Goal: Task Accomplishment & Management: Complete application form

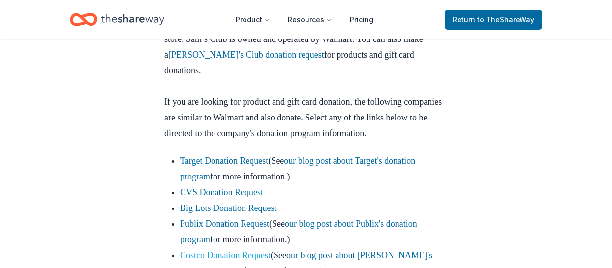
scroll to position [656, 0]
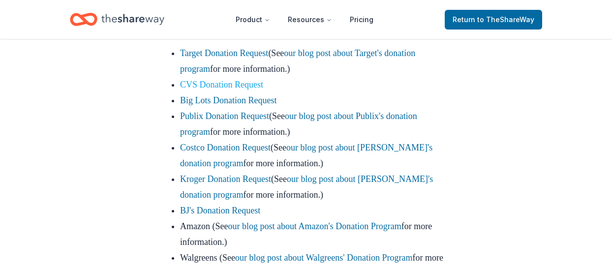
click at [232, 90] on link "CVS Donation Request" at bounding box center [221, 85] width 83 height 10
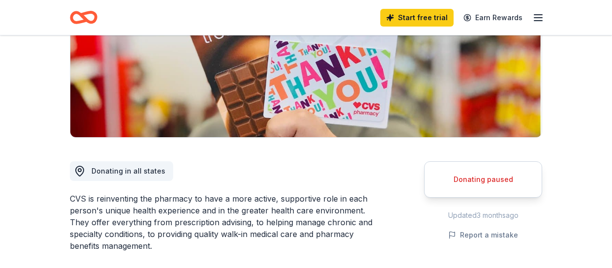
scroll to position [262, 0]
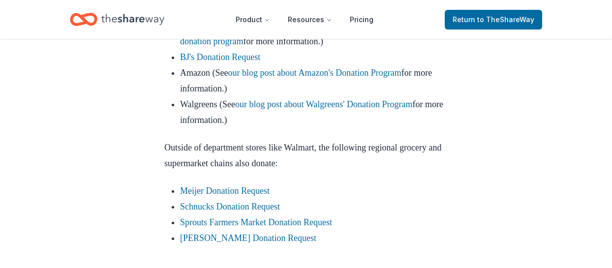
scroll to position [850, 0]
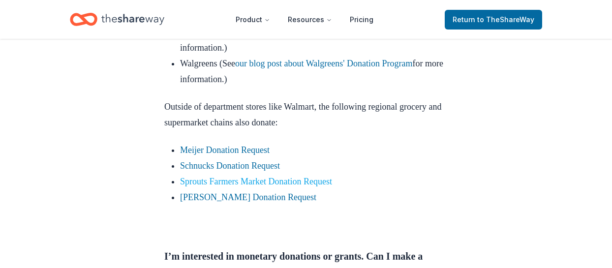
click at [268, 186] on link "Sprouts Farmers Market Donation Request" at bounding box center [256, 182] width 152 height 10
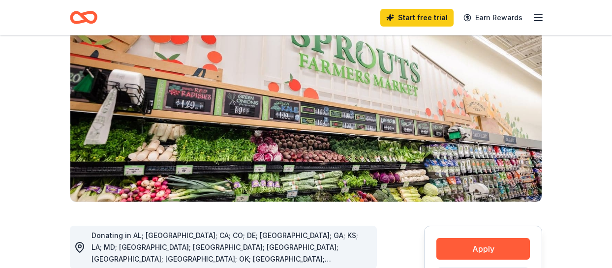
scroll to position [164, 0]
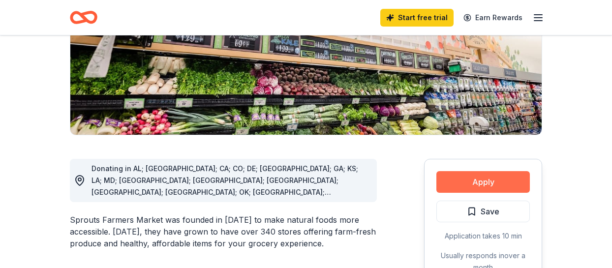
click at [486, 188] on button "Apply" at bounding box center [482, 182] width 93 height 22
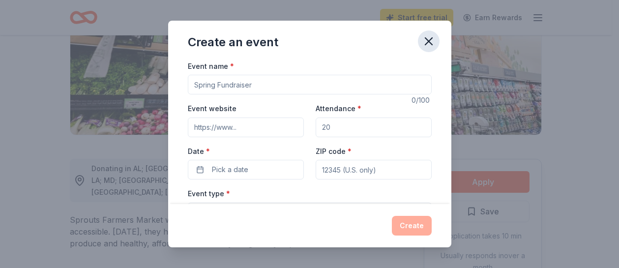
click at [432, 40] on icon "button" at bounding box center [429, 41] width 14 height 14
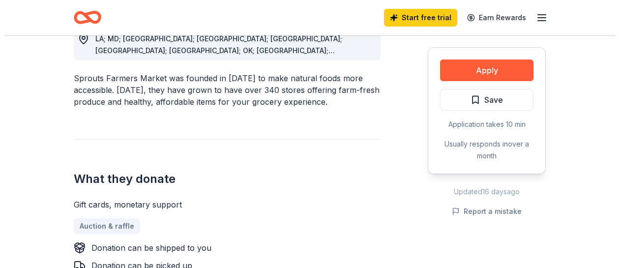
scroll to position [361, 0]
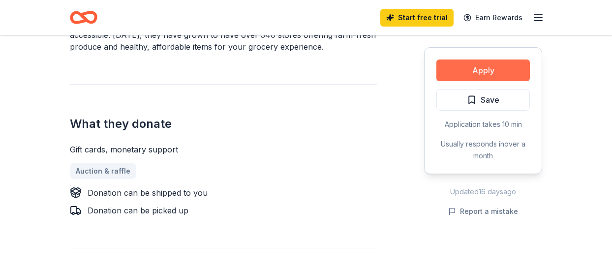
click at [476, 66] on button "Apply" at bounding box center [482, 71] width 93 height 22
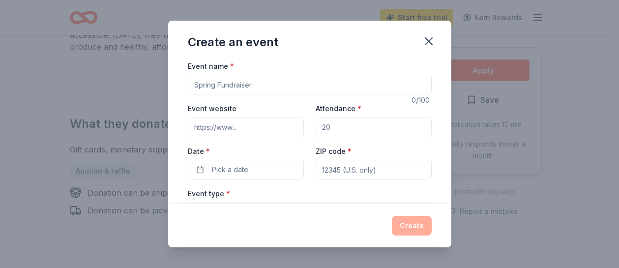
click at [244, 74] on div "Event name *" at bounding box center [310, 77] width 244 height 35
click at [245, 86] on input "Event name *" at bounding box center [310, 85] width 244 height 20
type input "Adventure Dash"
click at [232, 119] on input "Event website" at bounding box center [246, 128] width 116 height 20
drag, startPoint x: 340, startPoint y: 125, endPoint x: 301, endPoint y: 125, distance: 39.4
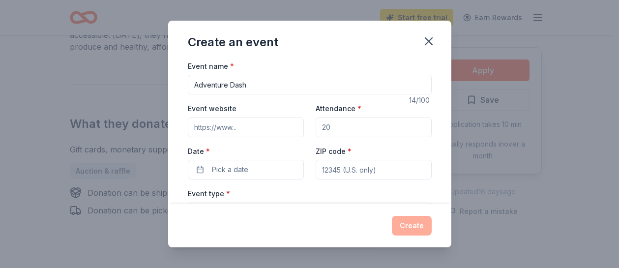
click at [301, 125] on div "Event website Attendance * Date * Pick a date ZIP code *" at bounding box center [310, 140] width 244 height 77
type input "600"
drag, startPoint x: 247, startPoint y: 174, endPoint x: 240, endPoint y: 174, distance: 7.4
click at [247, 174] on span "Pick a date" at bounding box center [230, 170] width 36 height 12
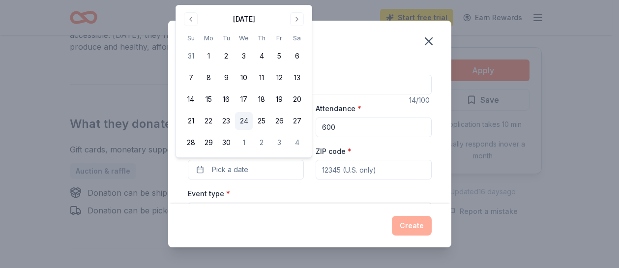
click at [246, 122] on button "24" at bounding box center [244, 121] width 18 height 18
click at [346, 167] on input "ZIP code *" at bounding box center [374, 170] width 116 height 20
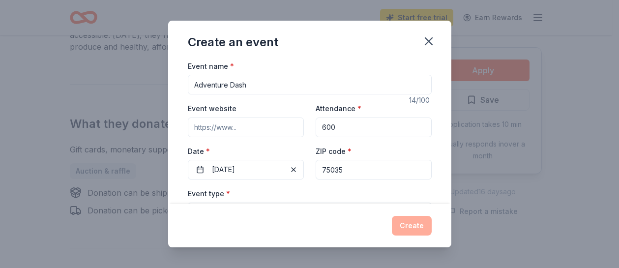
type input "75035"
click at [324, 215] on div "Create" at bounding box center [309, 225] width 283 height 43
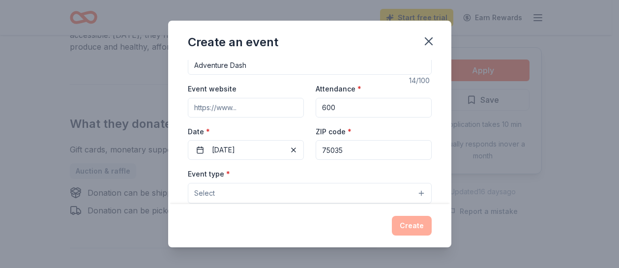
click at [414, 192] on button "Select" at bounding box center [310, 193] width 244 height 21
click at [442, 201] on div "Event name * Adventure Dash 14 /100 Event website Attendance * 600 Date * 09/24…" at bounding box center [309, 132] width 283 height 145
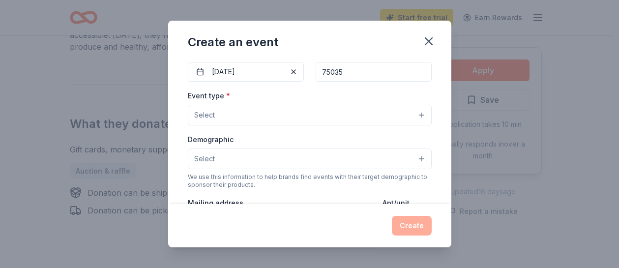
scroll to position [98, 0]
click at [264, 117] on button "Select" at bounding box center [310, 114] width 244 height 21
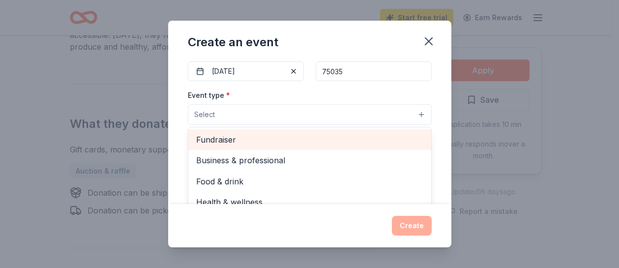
click at [240, 143] on span "Fundraiser" at bounding box center [309, 139] width 227 height 13
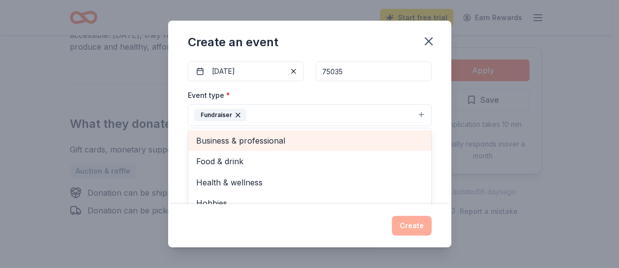
scroll to position [12, 0]
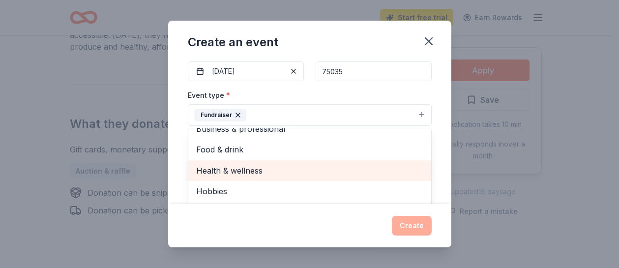
click at [223, 164] on span "Health & wellness" at bounding box center [309, 170] width 227 height 13
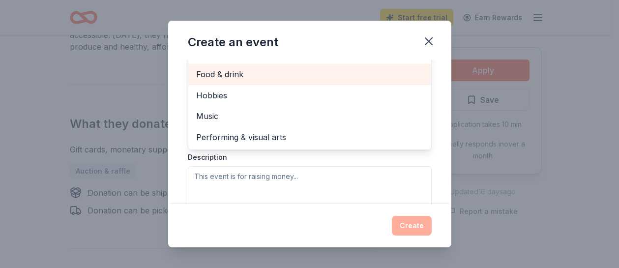
scroll to position [229, 0]
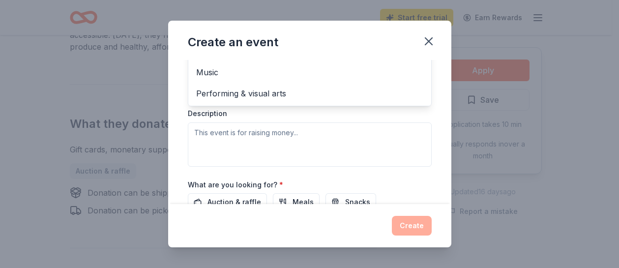
click at [251, 138] on div "Event type * Fundraiser Health & wellness Business & professional Food & drink …" at bounding box center [310, 62] width 244 height 208
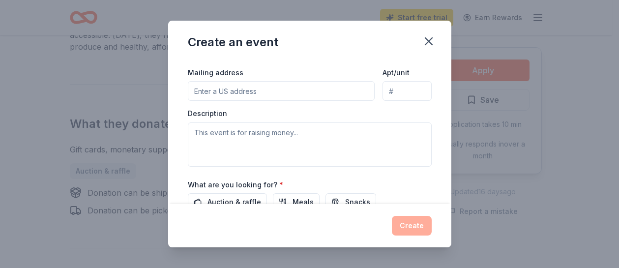
scroll to position [81, 0]
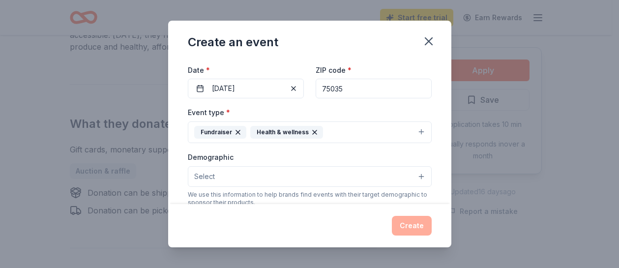
click at [233, 174] on button "Select" at bounding box center [310, 176] width 244 height 21
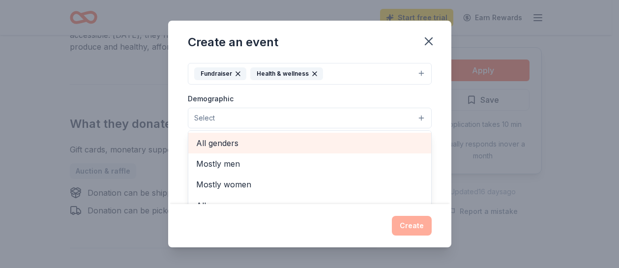
scroll to position [147, 0]
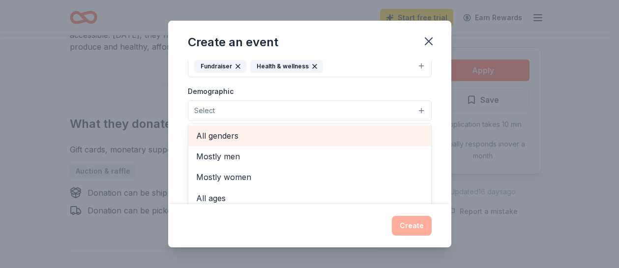
click at [225, 137] on span "All genders" at bounding box center [309, 135] width 227 height 13
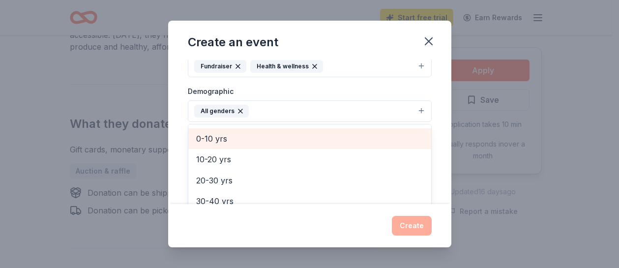
scroll to position [65, 0]
click at [219, 132] on span "0-10 yrs" at bounding box center [309, 134] width 227 height 13
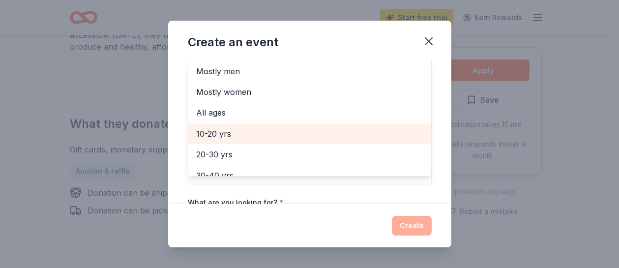
scroll to position [32, 0]
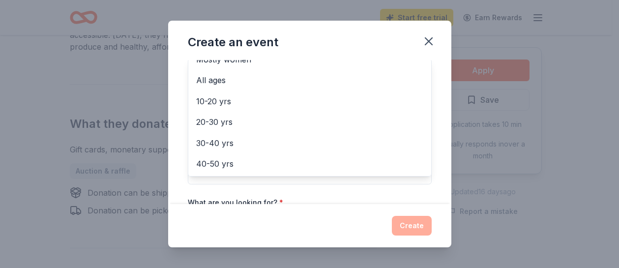
click at [253, 188] on div "Event name * Adventure Dash 14 /100 Event website Attendance * 600 Date * 09/24…" at bounding box center [310, 75] width 244 height 457
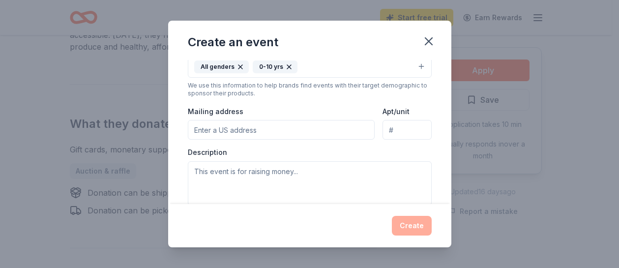
scroll to position [158, 0]
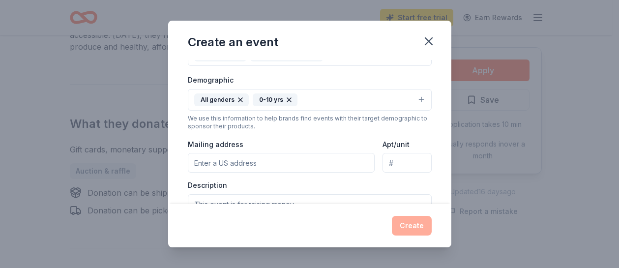
click at [229, 163] on input "Mailing address" at bounding box center [281, 163] width 187 height 20
type input "12450 Jereme Trl, Frisco, TX 750"
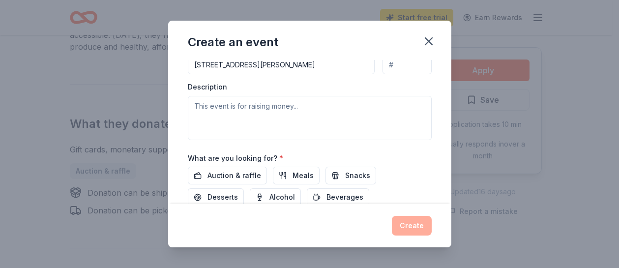
scroll to position [323, 0]
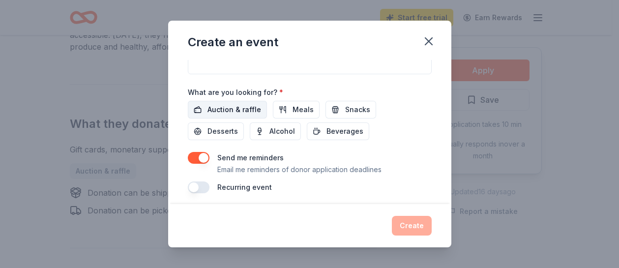
click at [245, 107] on span "Auction & raffle" at bounding box center [235, 110] width 54 height 12
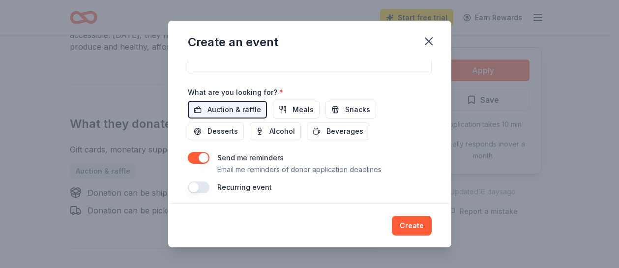
click at [197, 159] on button "button" at bounding box center [199, 158] width 22 height 12
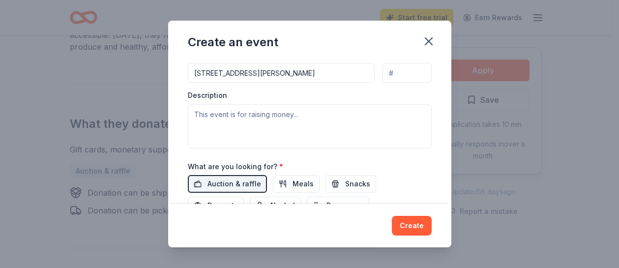
scroll to position [229, 0]
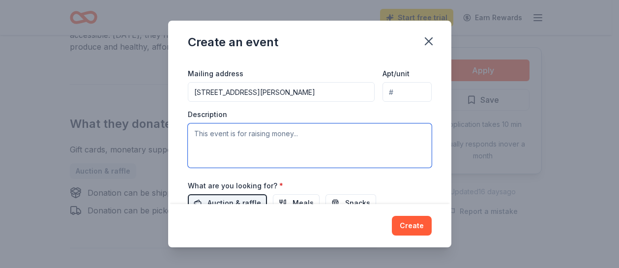
click at [244, 143] on textarea at bounding box center [310, 145] width 244 height 44
paste textarea "Adventure Dash promotes healthy lifestyles and wellness while also raising mone…"
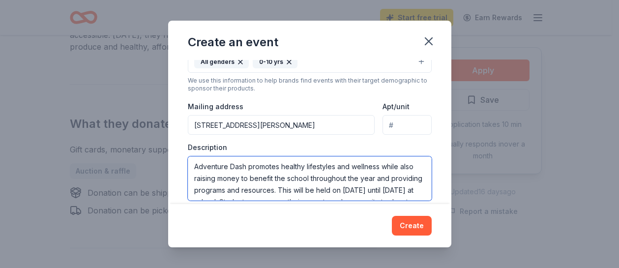
scroll to position [32, 0]
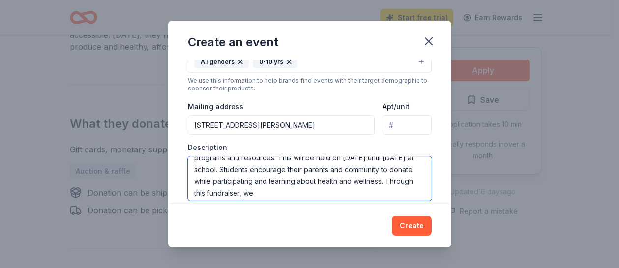
paste textarea "We provide resources to students as well as teachers, provide educational progr…"
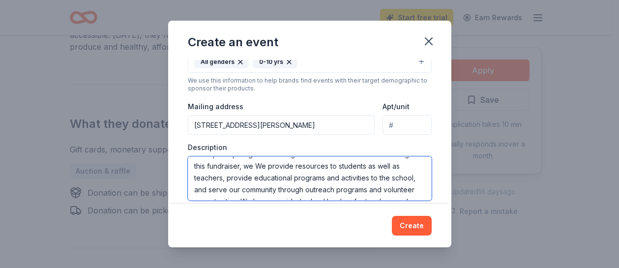
scroll to position [70, 0]
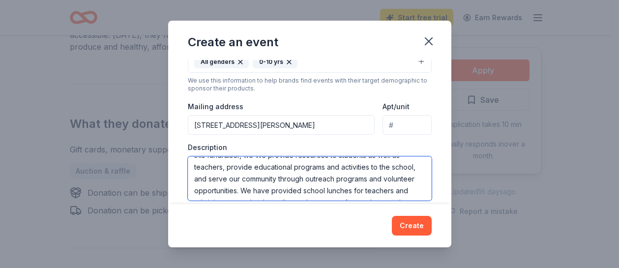
click at [386, 157] on textarea "Adventure Dash promotes healthy lifestyles and wellness while also raising mone…" at bounding box center [310, 178] width 244 height 44
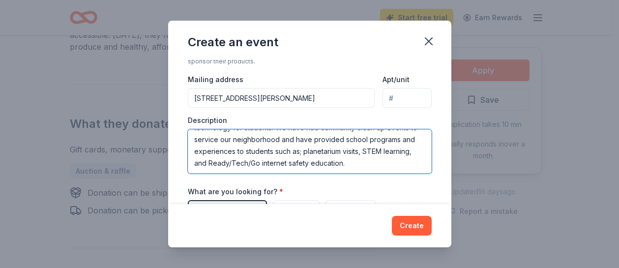
scroll to position [295, 0]
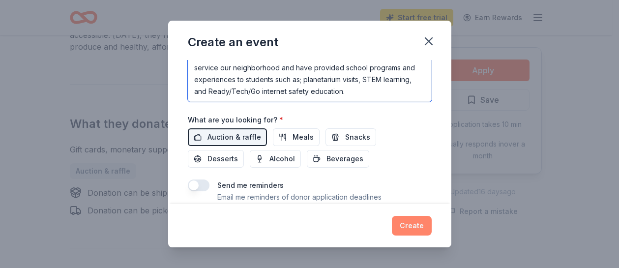
type textarea "Adventure Dash promotes healthy lifestyles and wellness while also raising mone…"
click at [409, 227] on button "Create" at bounding box center [412, 226] width 40 height 20
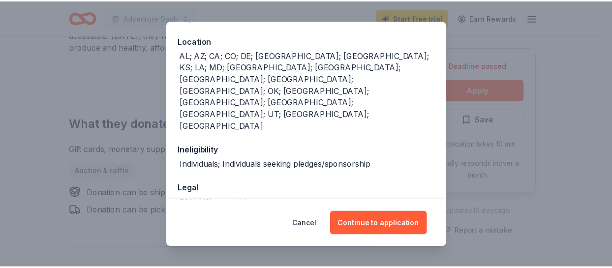
scroll to position [107, 0]
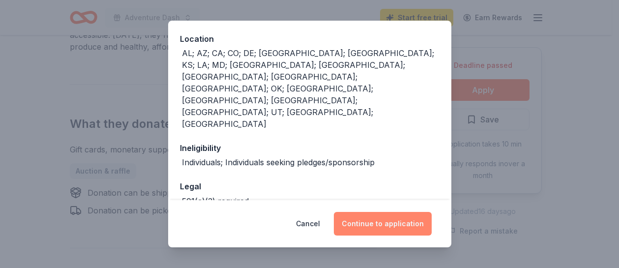
click at [367, 222] on button "Continue to application" at bounding box center [383, 224] width 98 height 24
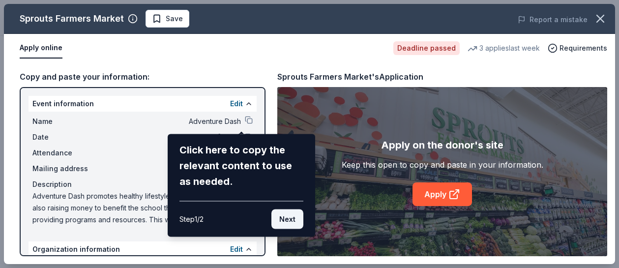
click at [292, 222] on button "Next" at bounding box center [288, 220] width 32 height 20
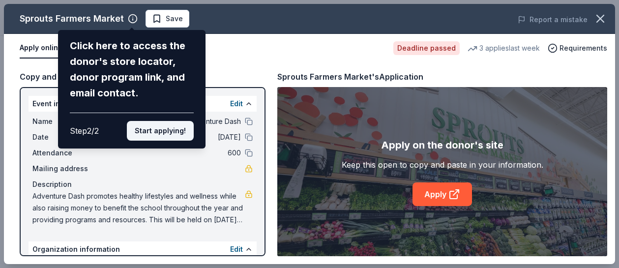
click at [160, 132] on button "Start applying!" at bounding box center [160, 131] width 67 height 20
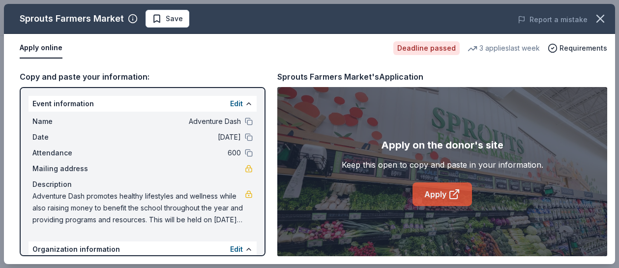
click at [449, 190] on icon at bounding box center [455, 194] width 12 height 12
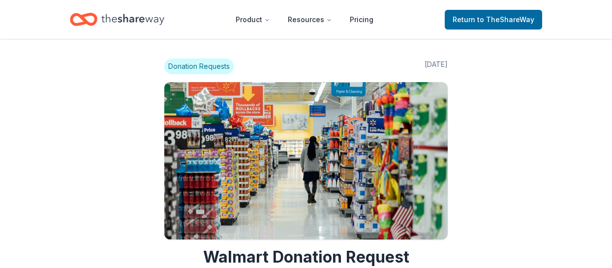
scroll to position [850, 0]
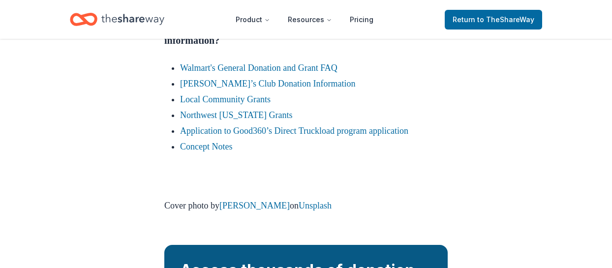
scroll to position [2392, 0]
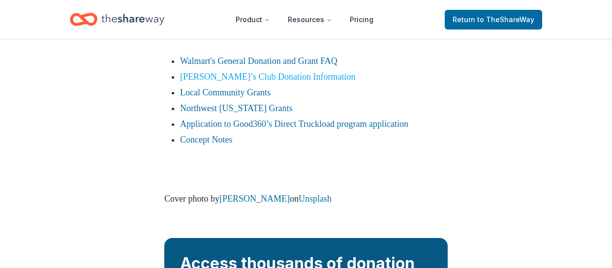
click at [239, 82] on link "[PERSON_NAME]’s Club Donation Information" at bounding box center [267, 77] width 175 height 10
